Goal: Information Seeking & Learning: Stay updated

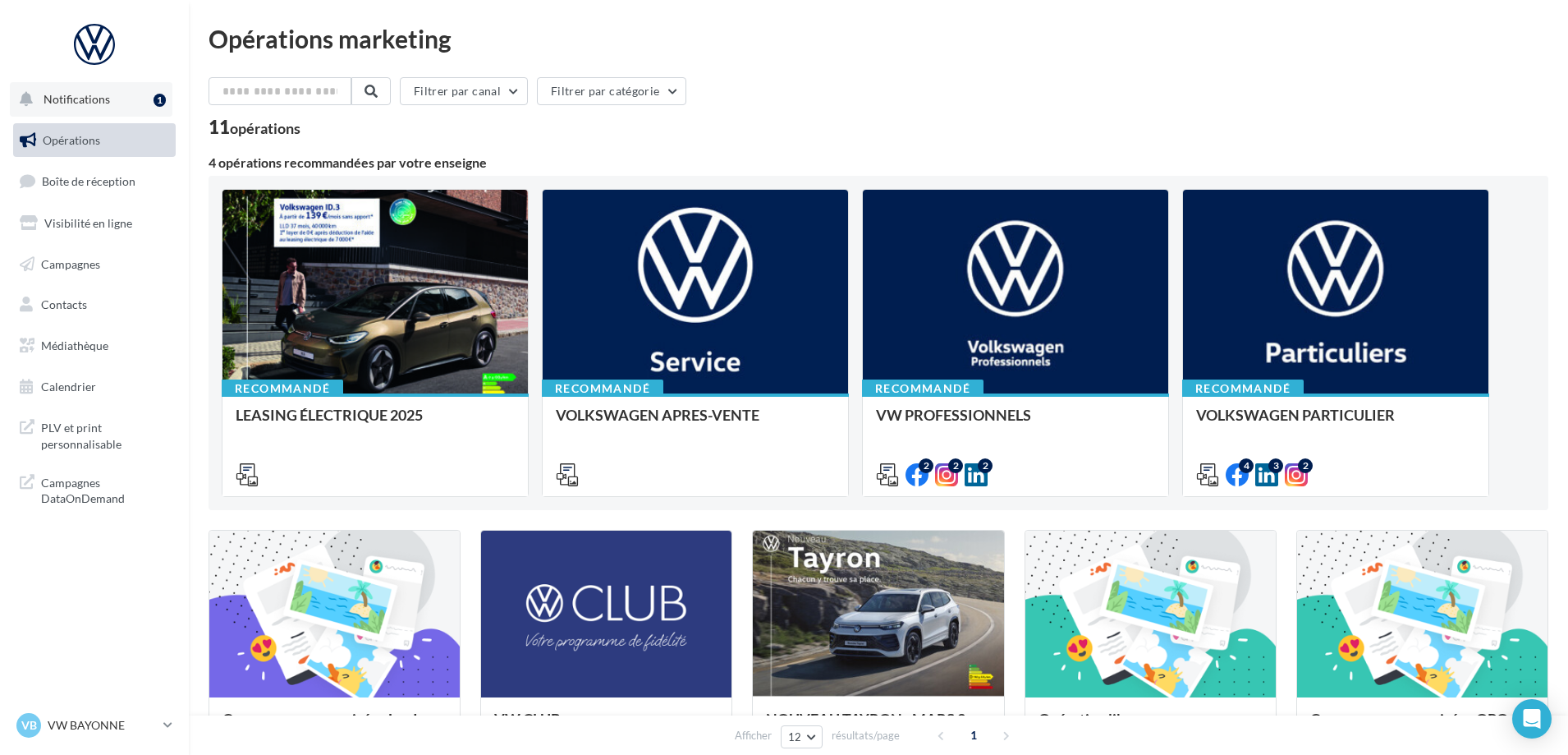
click at [165, 97] on div "1" at bounding box center [159, 100] width 13 height 14
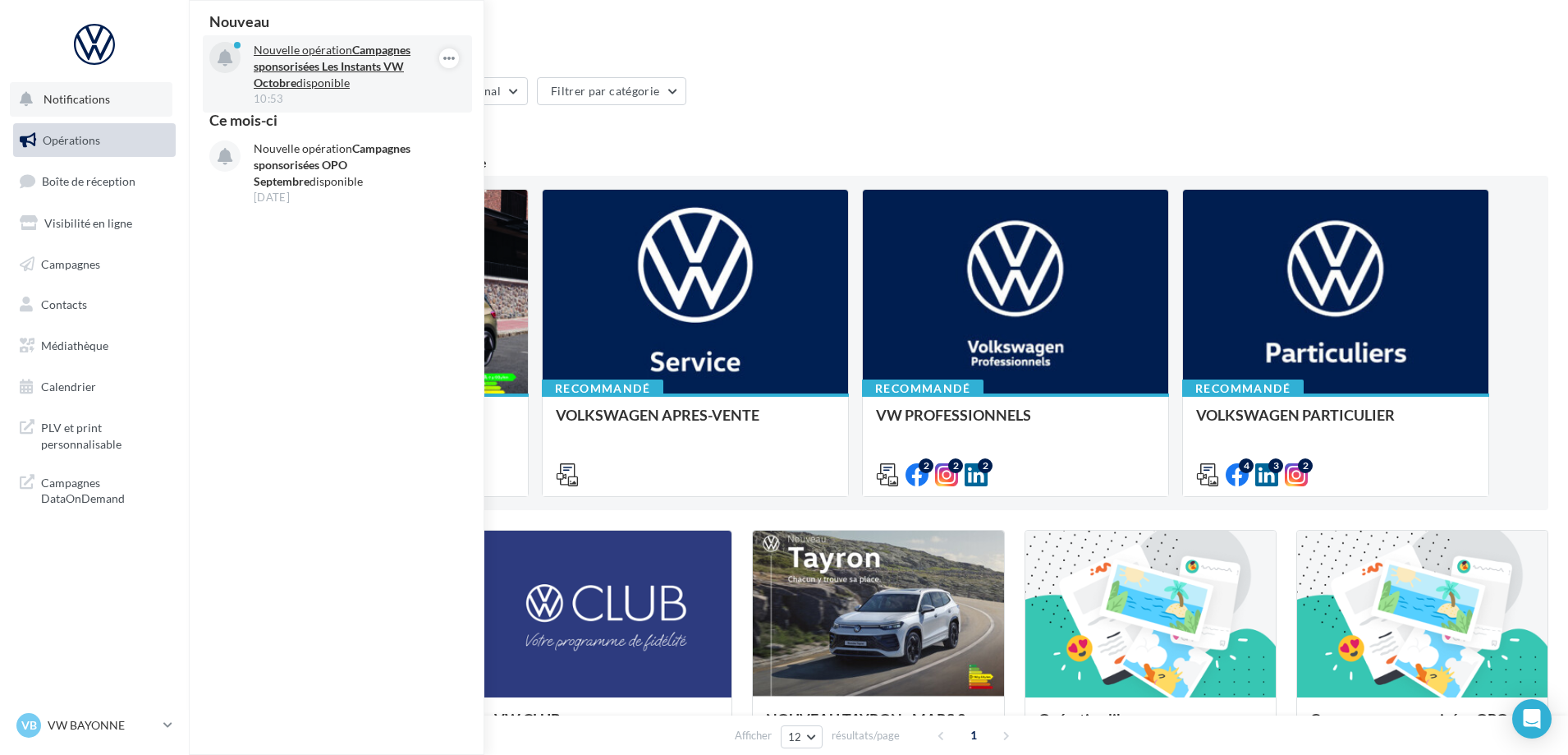
click at [373, 52] on strong "Campagnes sponsorisées Les Instants VW Octobre" at bounding box center [332, 66] width 157 height 47
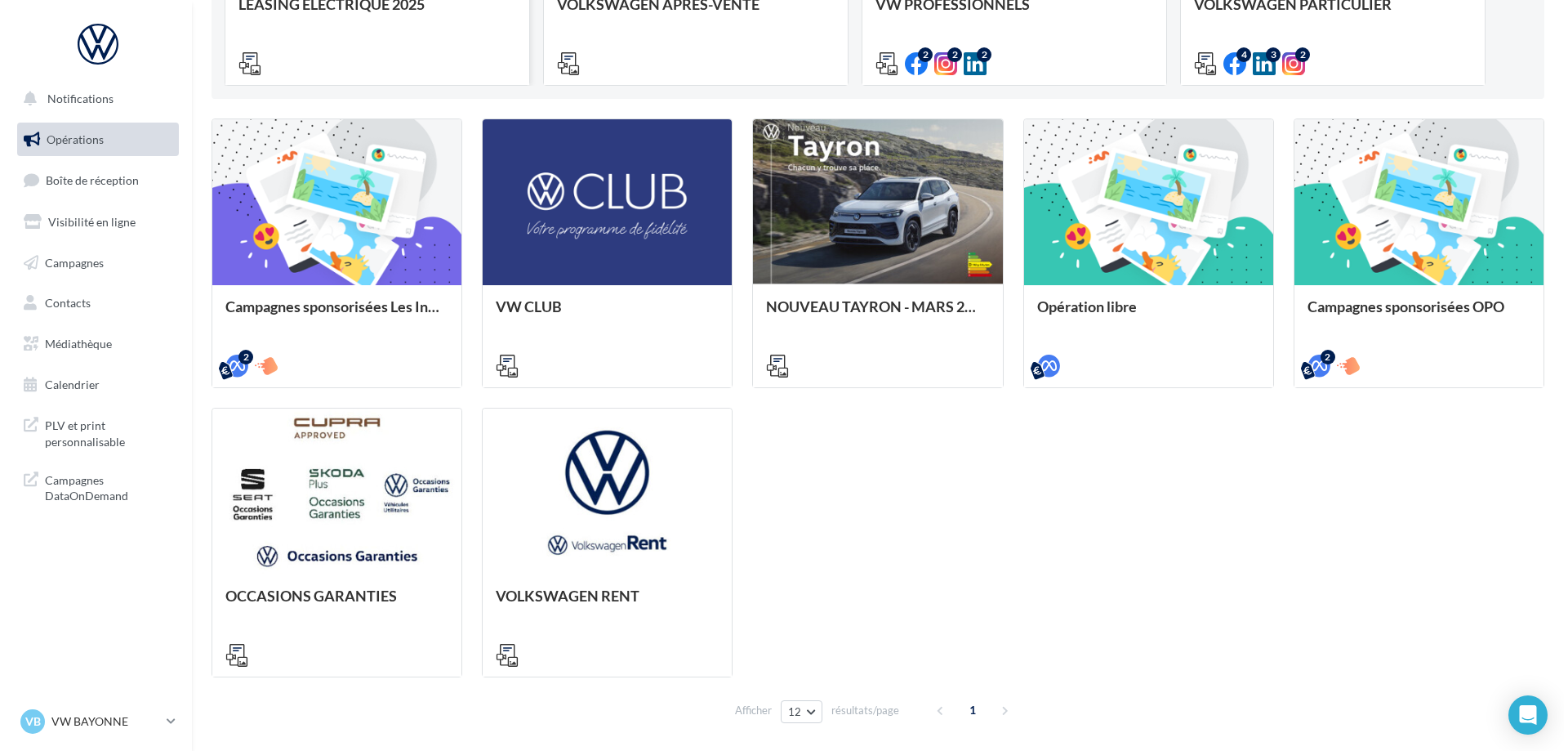
scroll to position [470, 0]
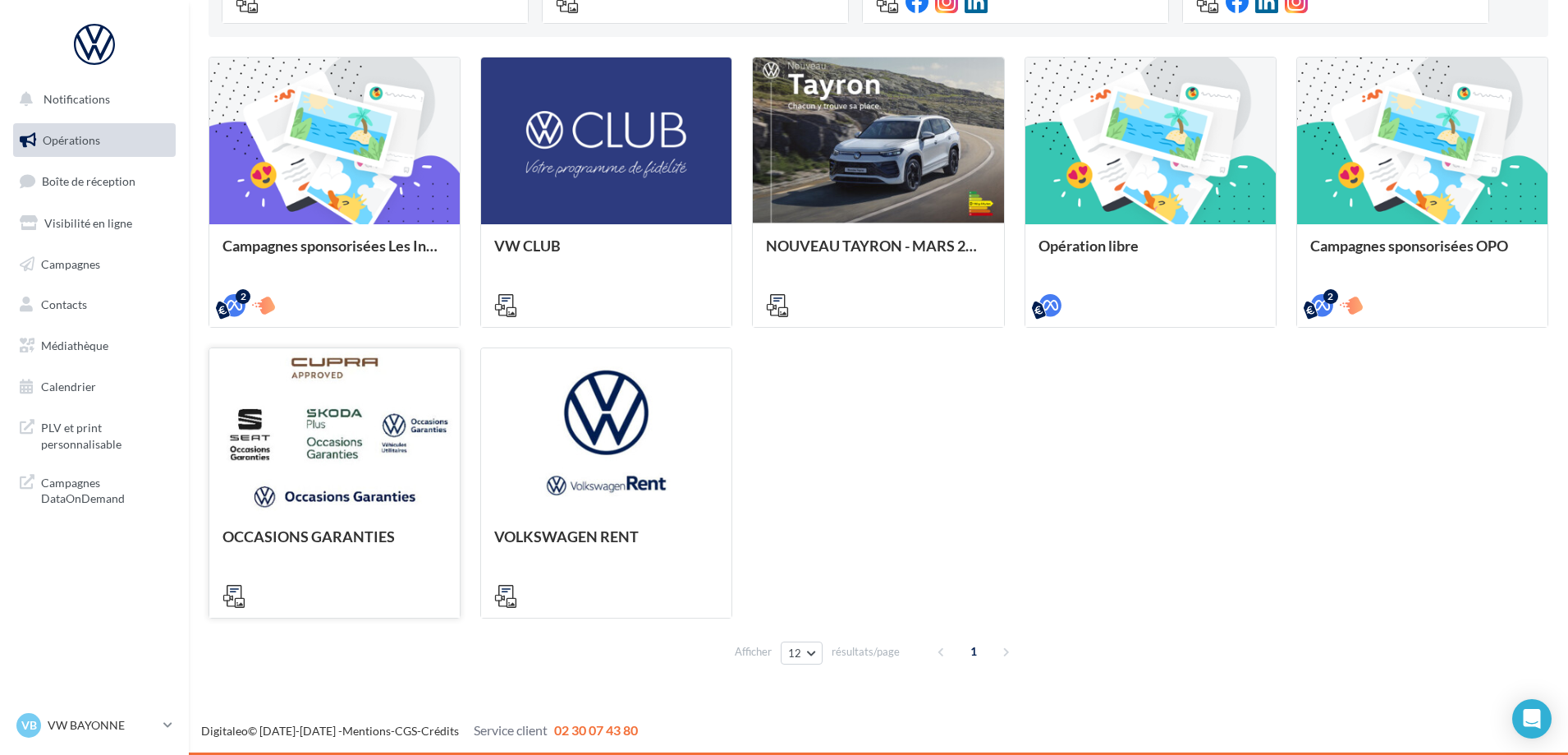
click at [341, 415] on div at bounding box center [335, 432] width 250 height 168
